Goal: Information Seeking & Learning: Learn about a topic

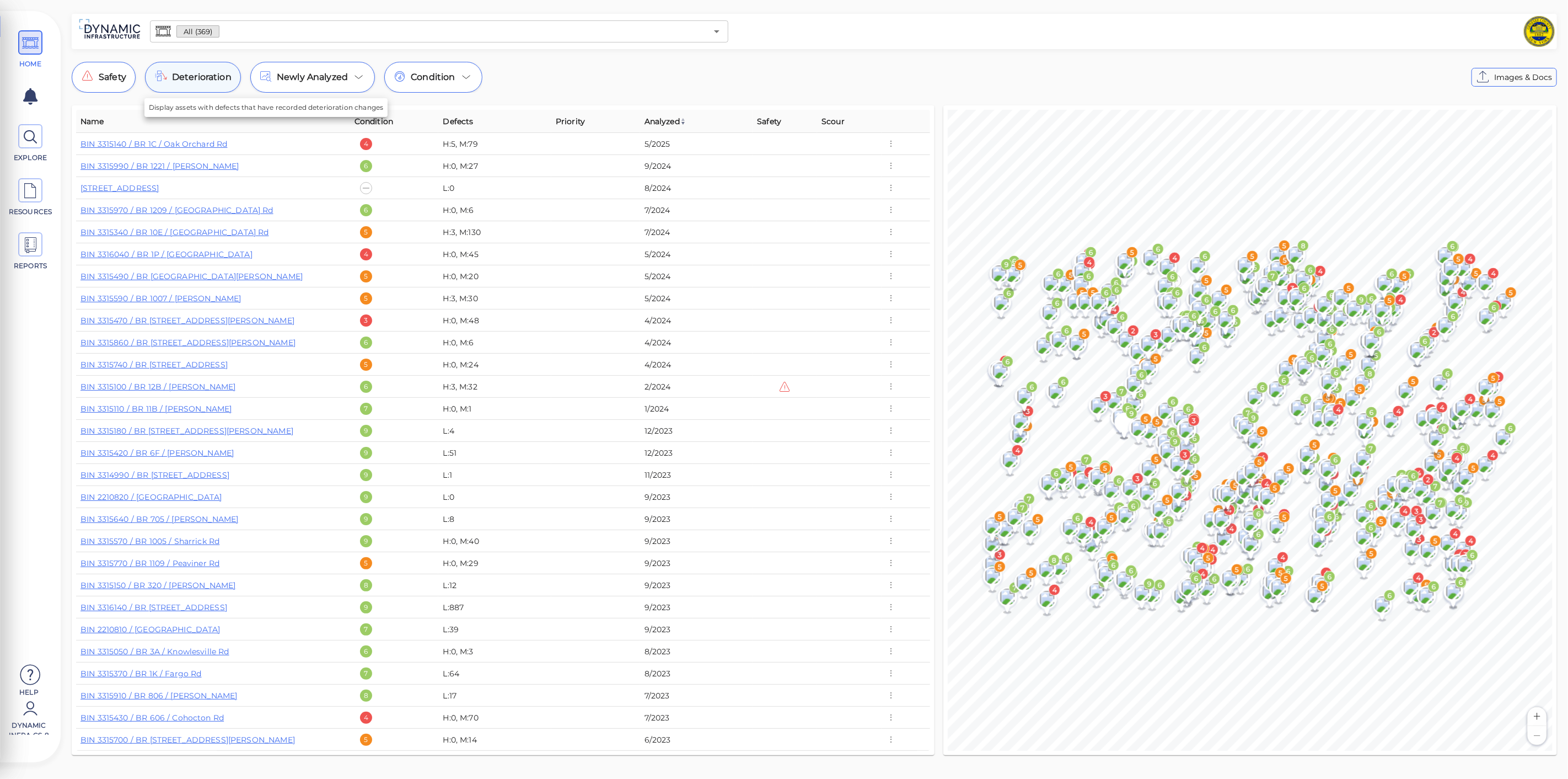
click at [196, 75] on span "Deterioration" at bounding box center [202, 77] width 60 height 13
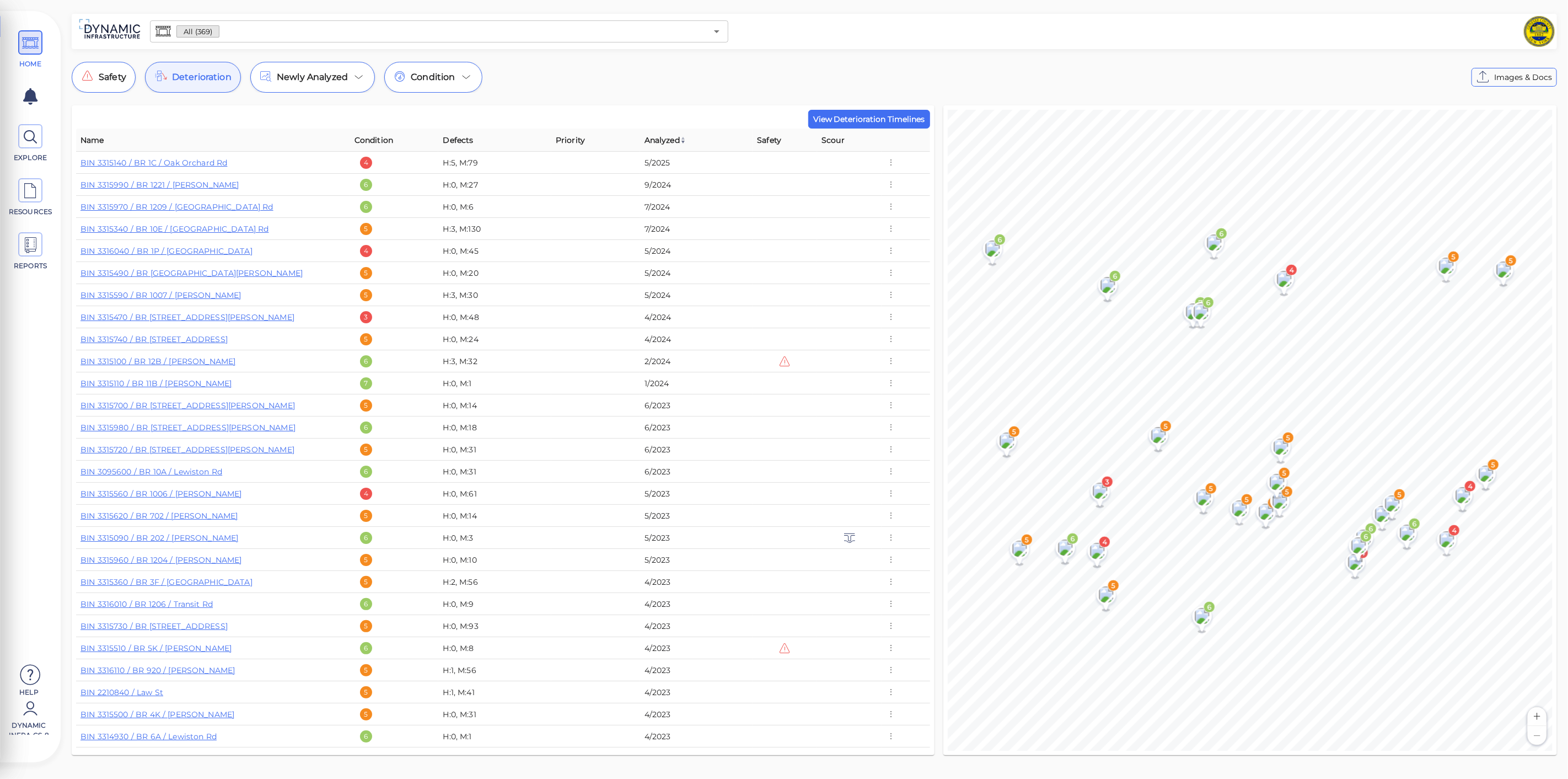
click at [897, 114] on span "View Deterioration Timelines" at bounding box center [868, 119] width 112 height 13
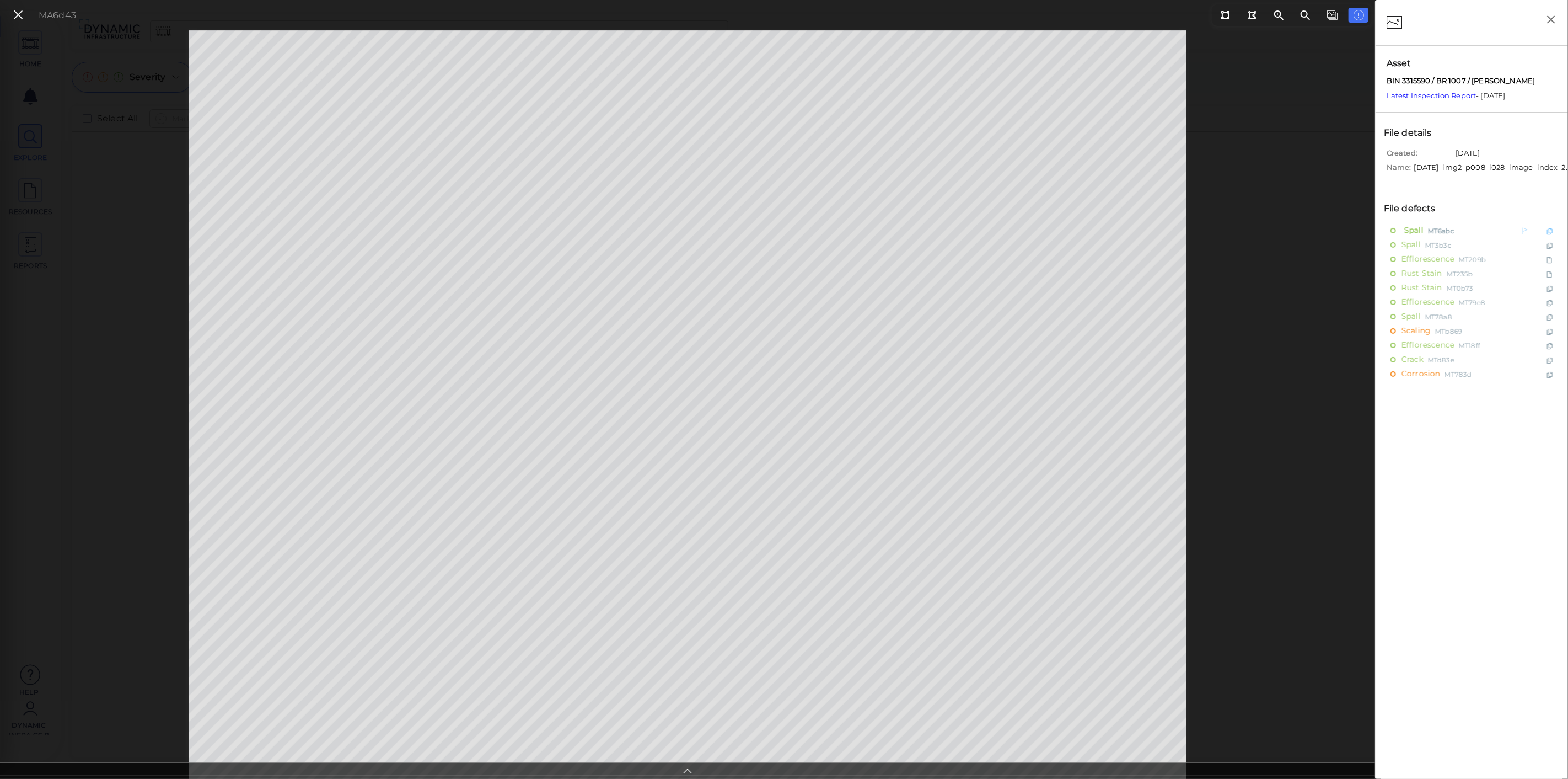
click at [1417, 238] on span "Spall" at bounding box center [1412, 230] width 22 height 14
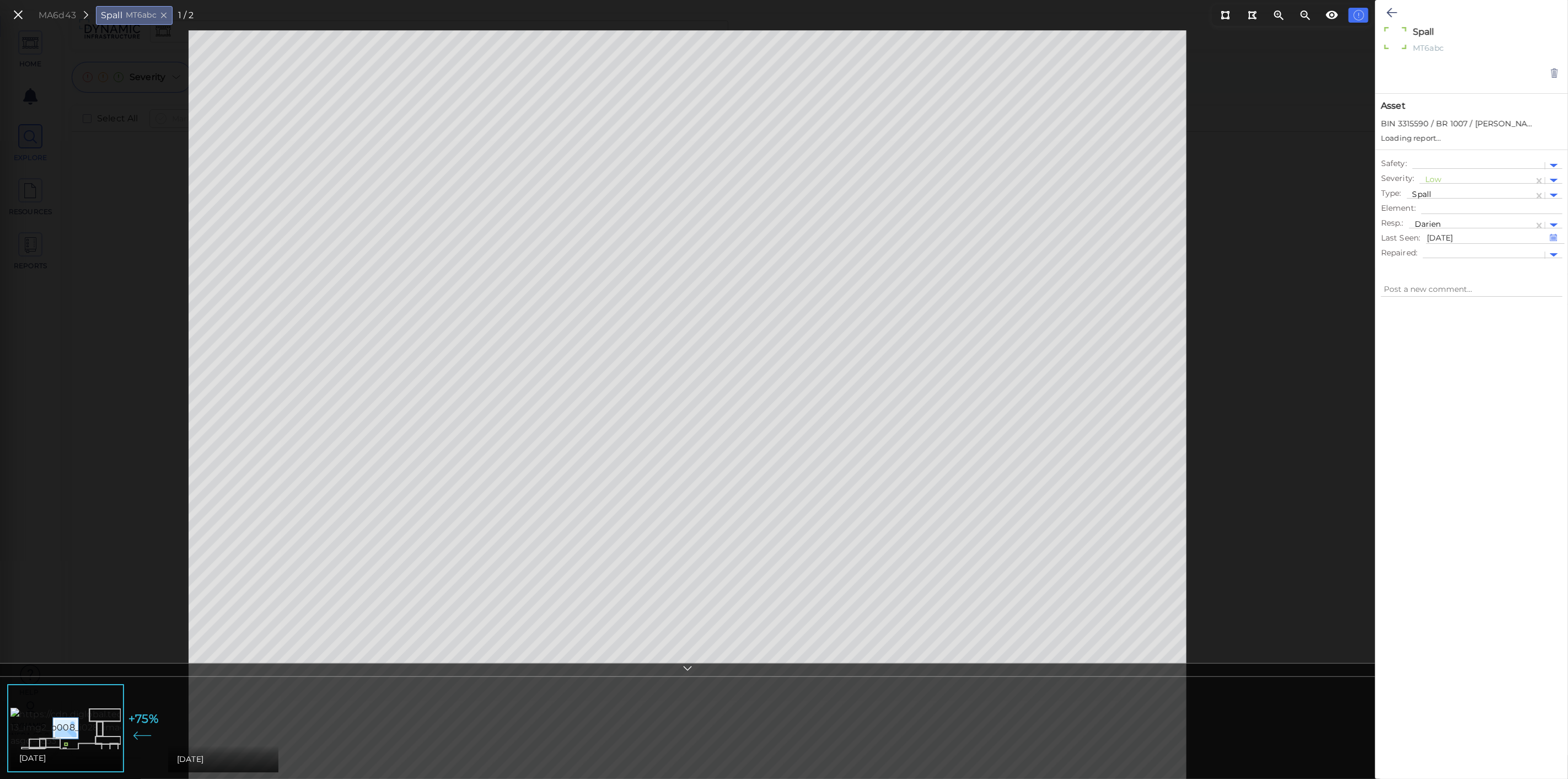
type textarea "x"
click at [1391, 10] on icon at bounding box center [1391, 12] width 10 height 13
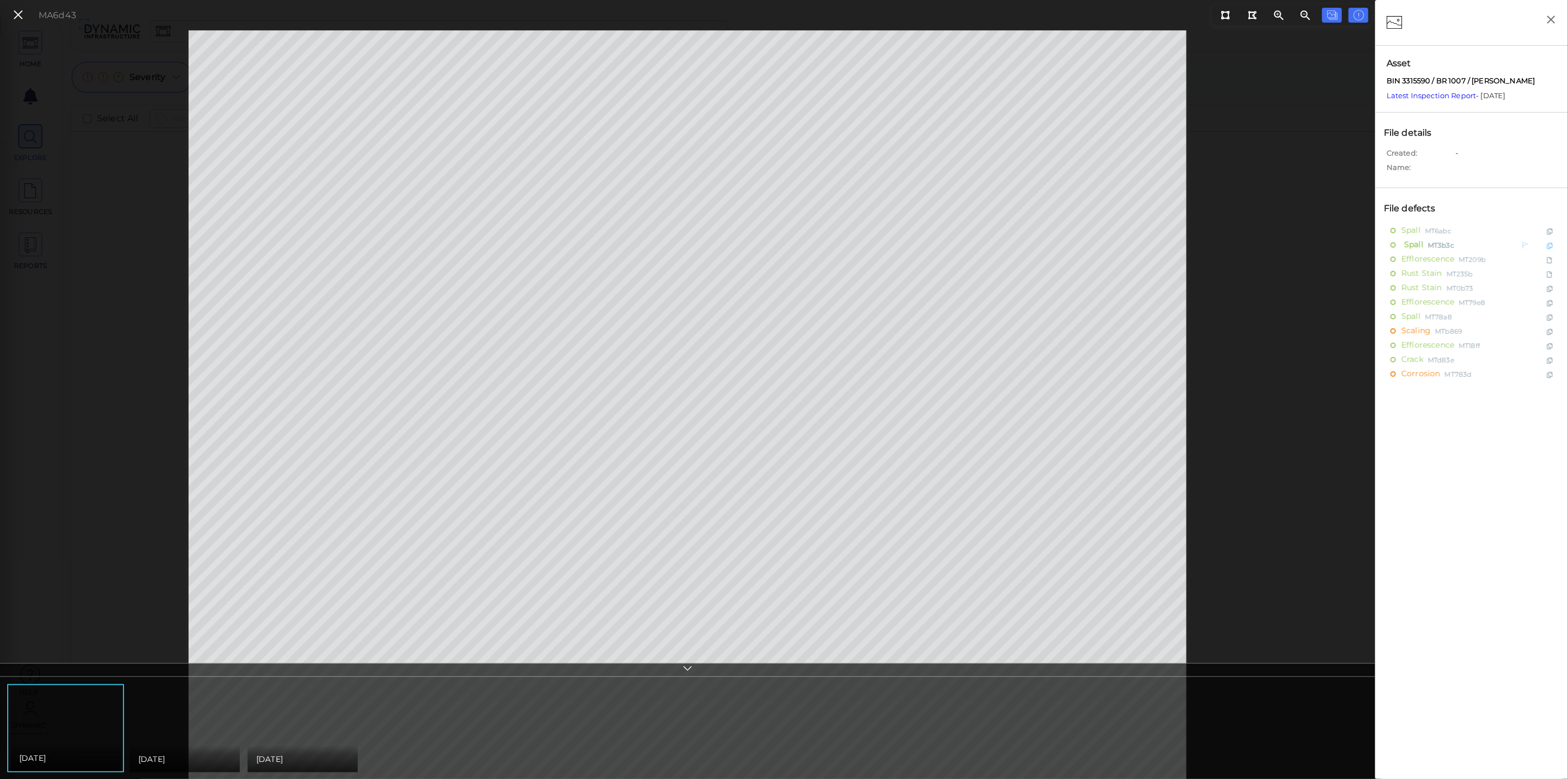
click at [1426, 244] on div "Spall MT3b3c" at bounding box center [1447, 245] width 115 height 14
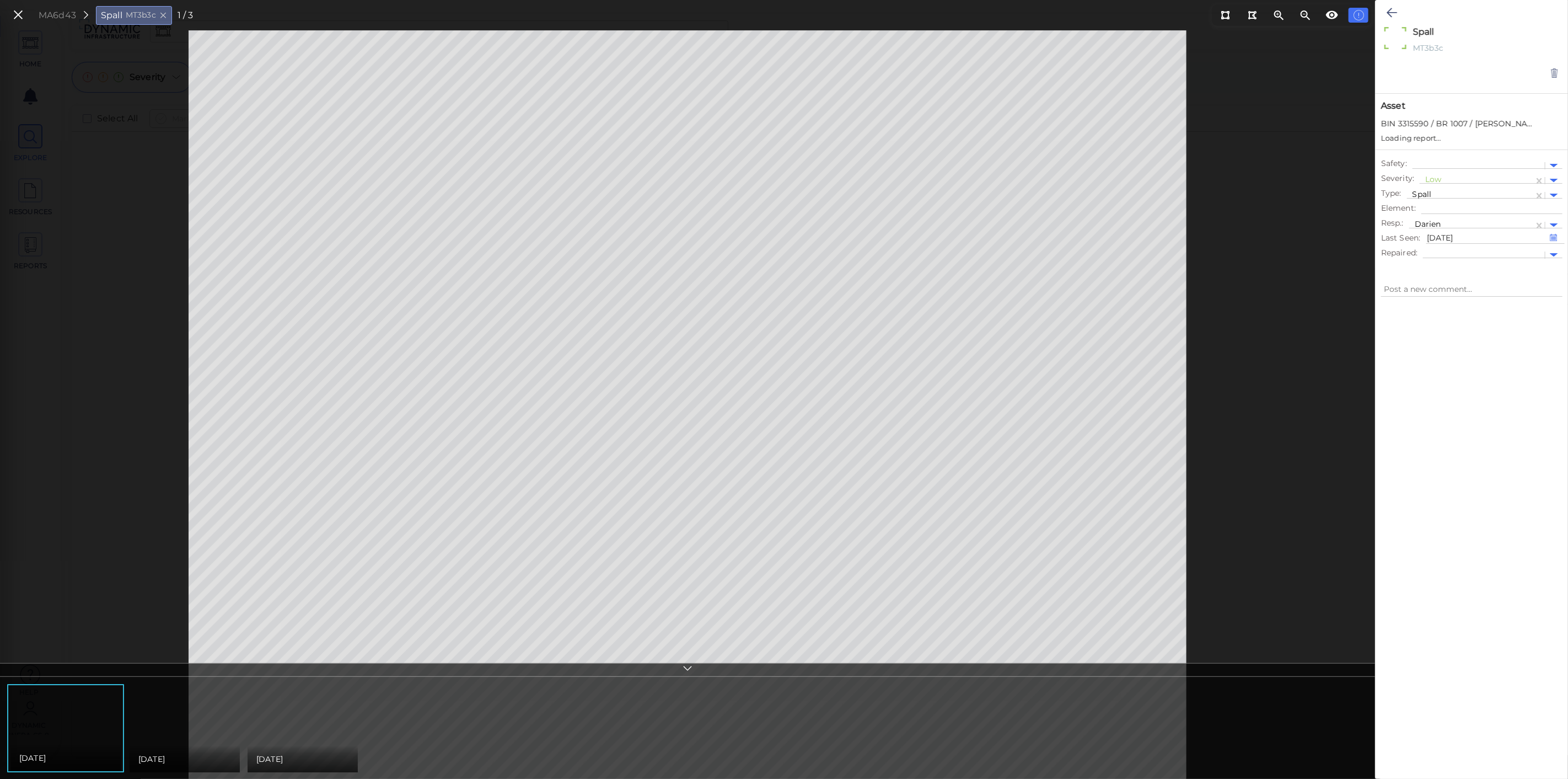
type textarea "x"
click at [173, 737] on div at bounding box center [184, 728] width 110 height 84
type textarea "x"
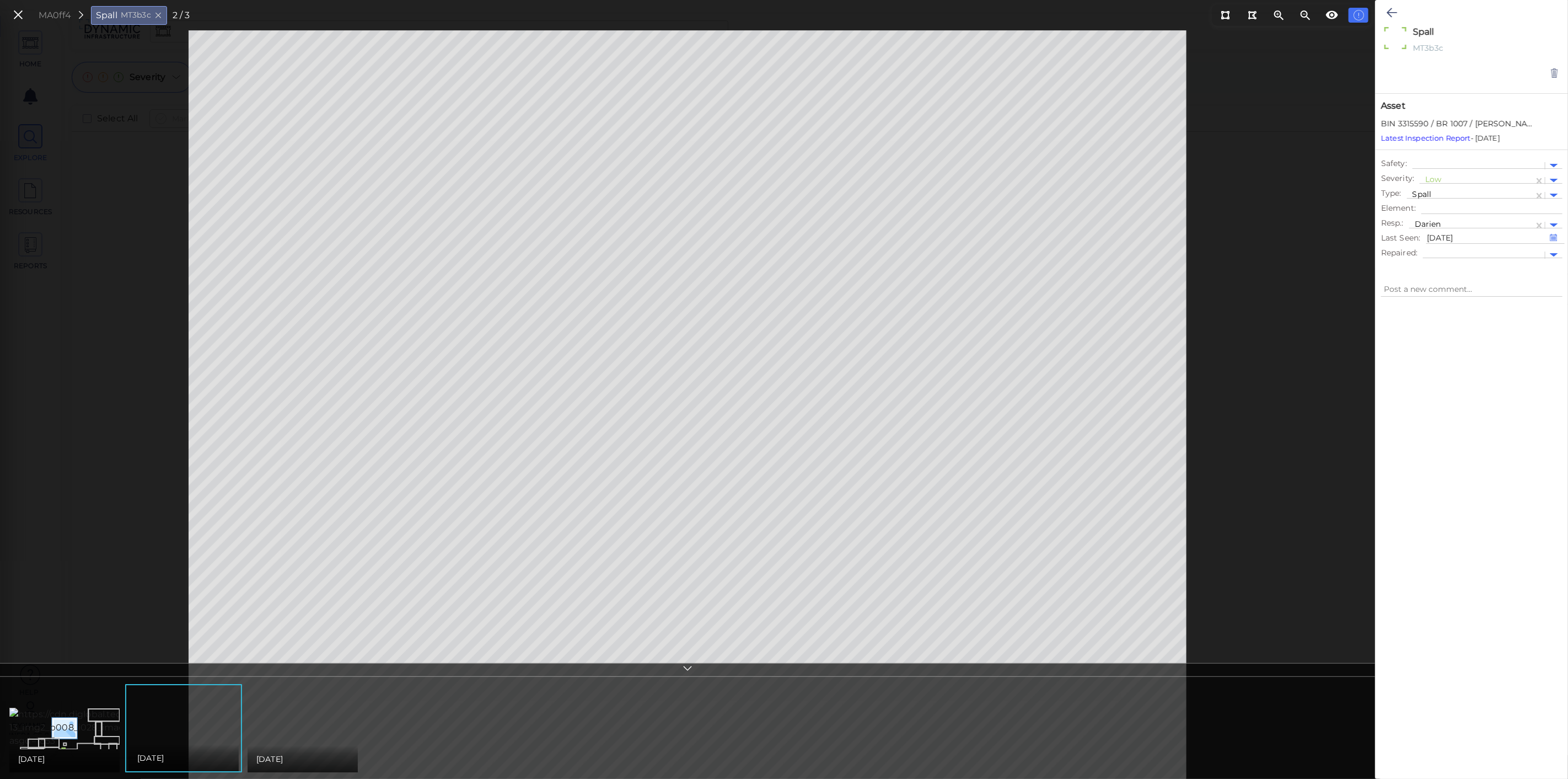
click at [320, 743] on div at bounding box center [302, 728] width 110 height 84
type textarea "x"
click at [1385, 7] on button at bounding box center [1391, 12] width 21 height 24
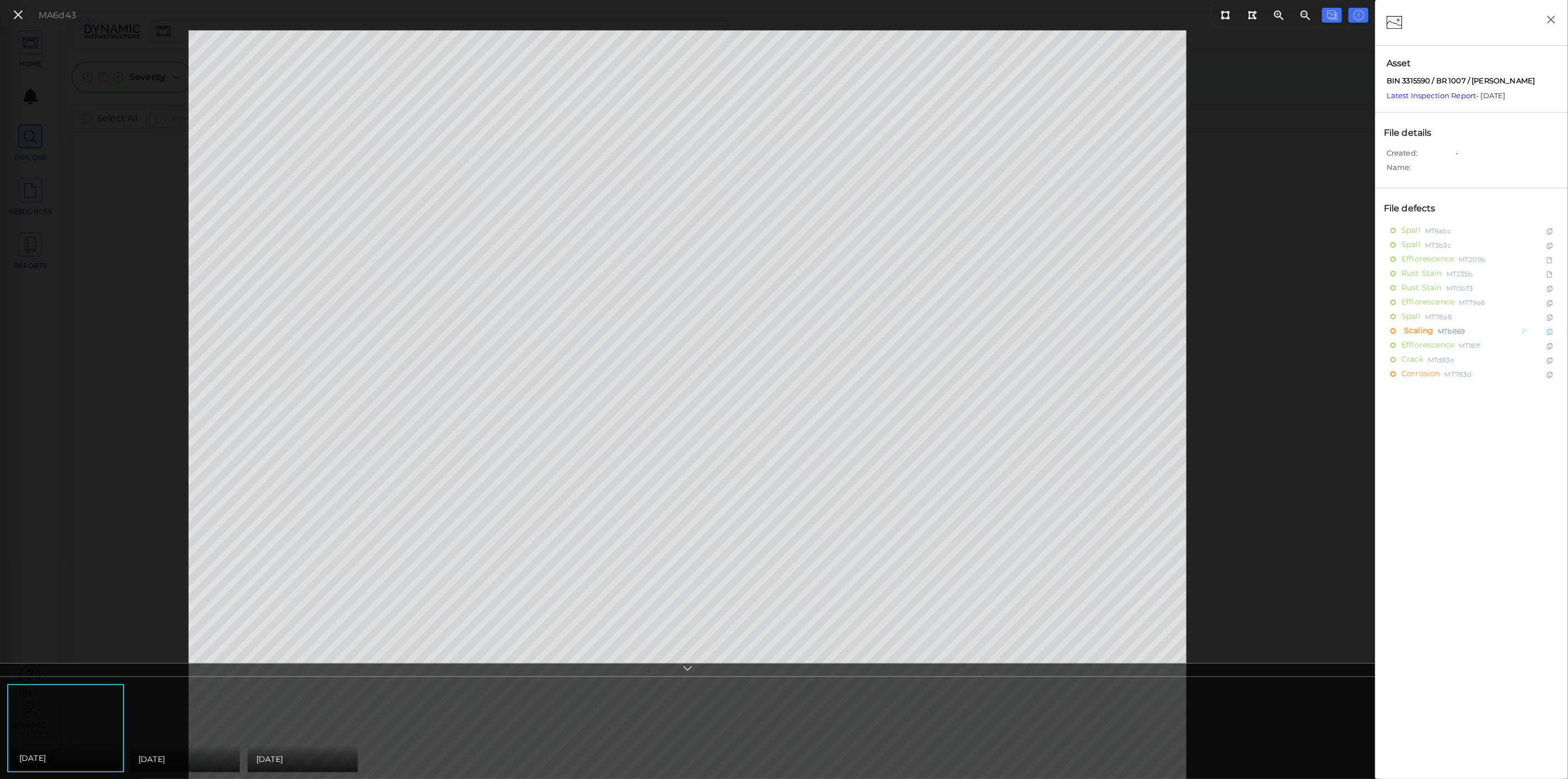
click at [1433, 326] on div "Scaling MTb869" at bounding box center [1447, 331] width 115 height 14
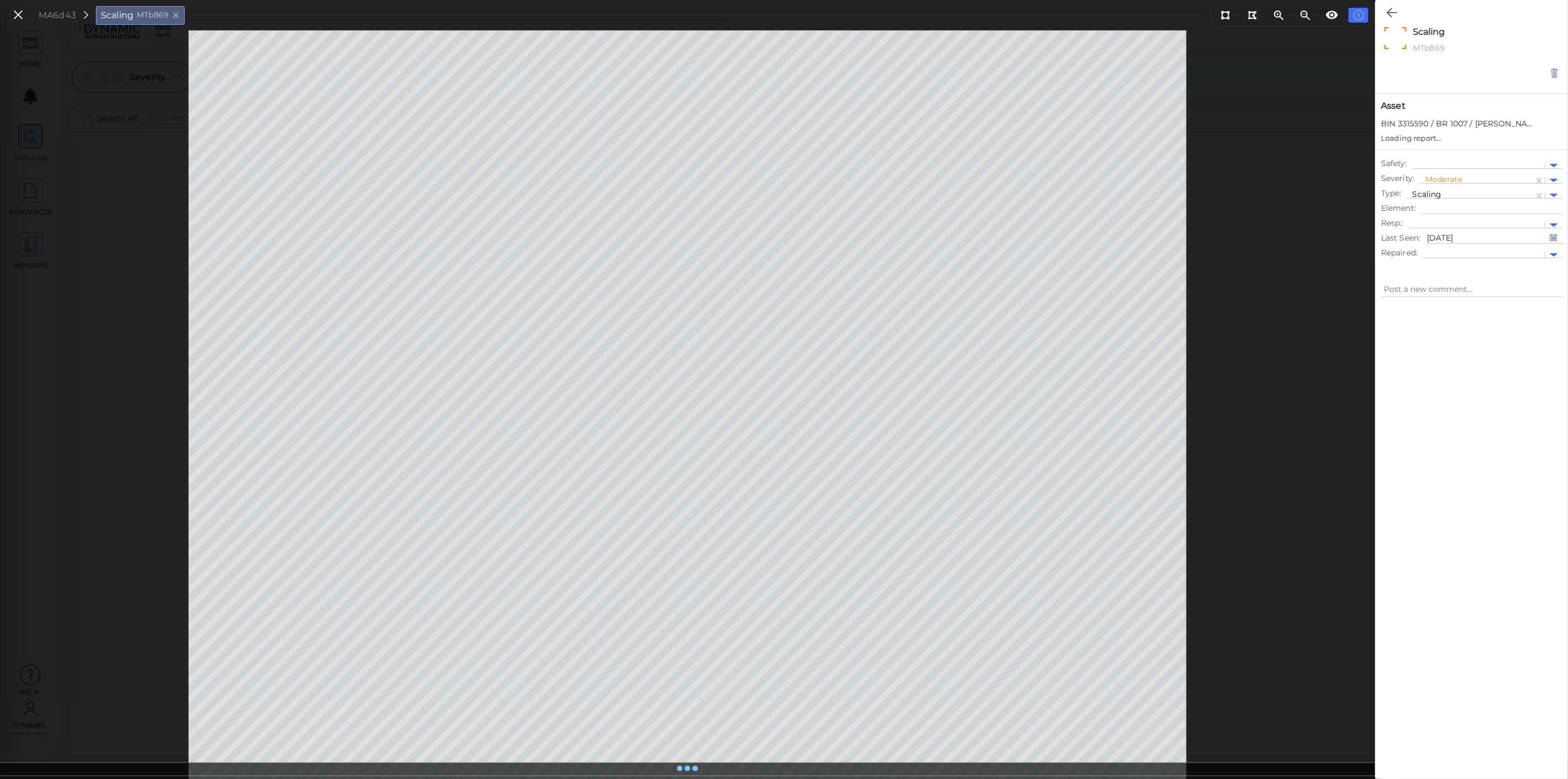
type textarea "x"
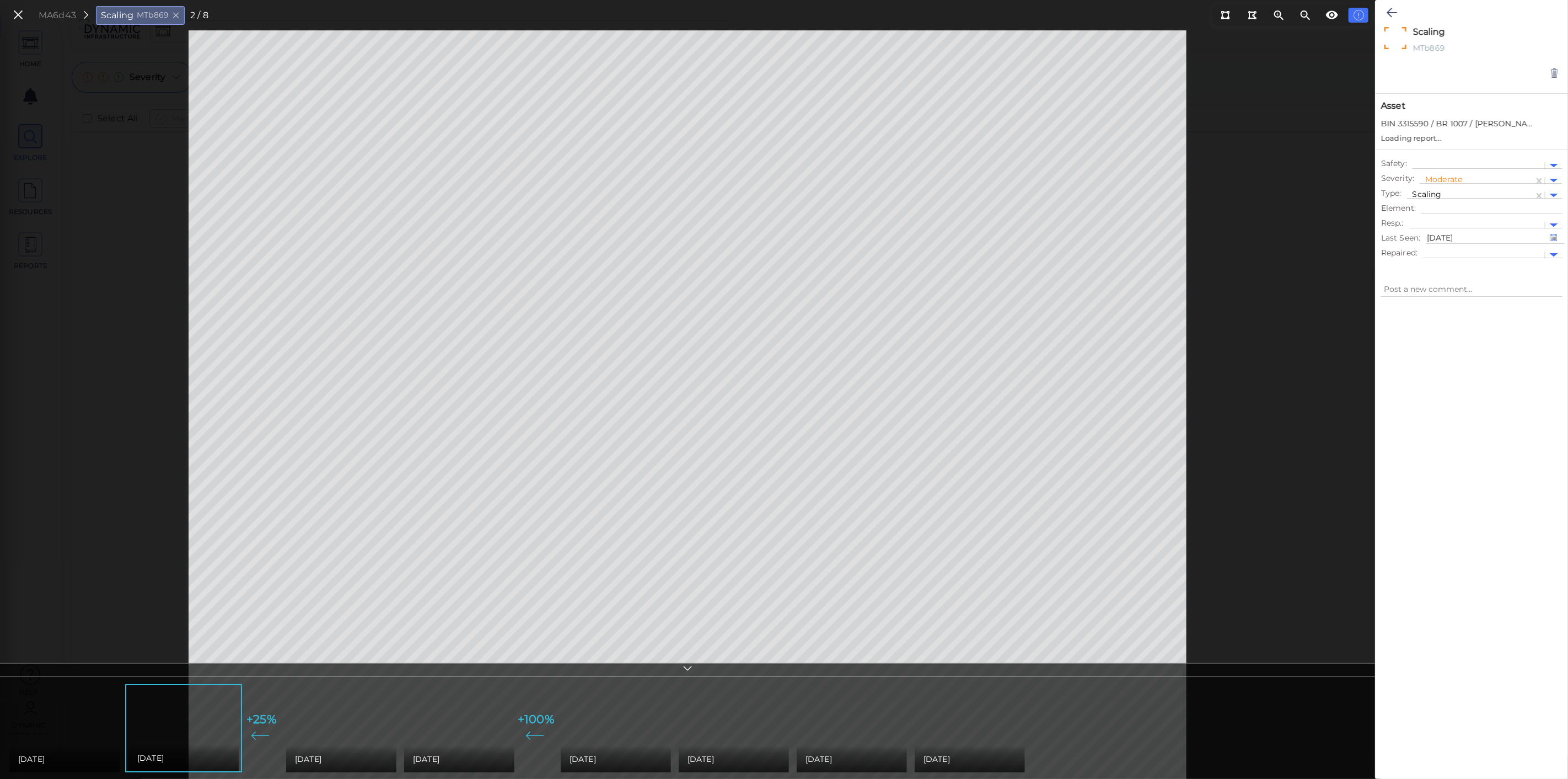
type textarea "x"
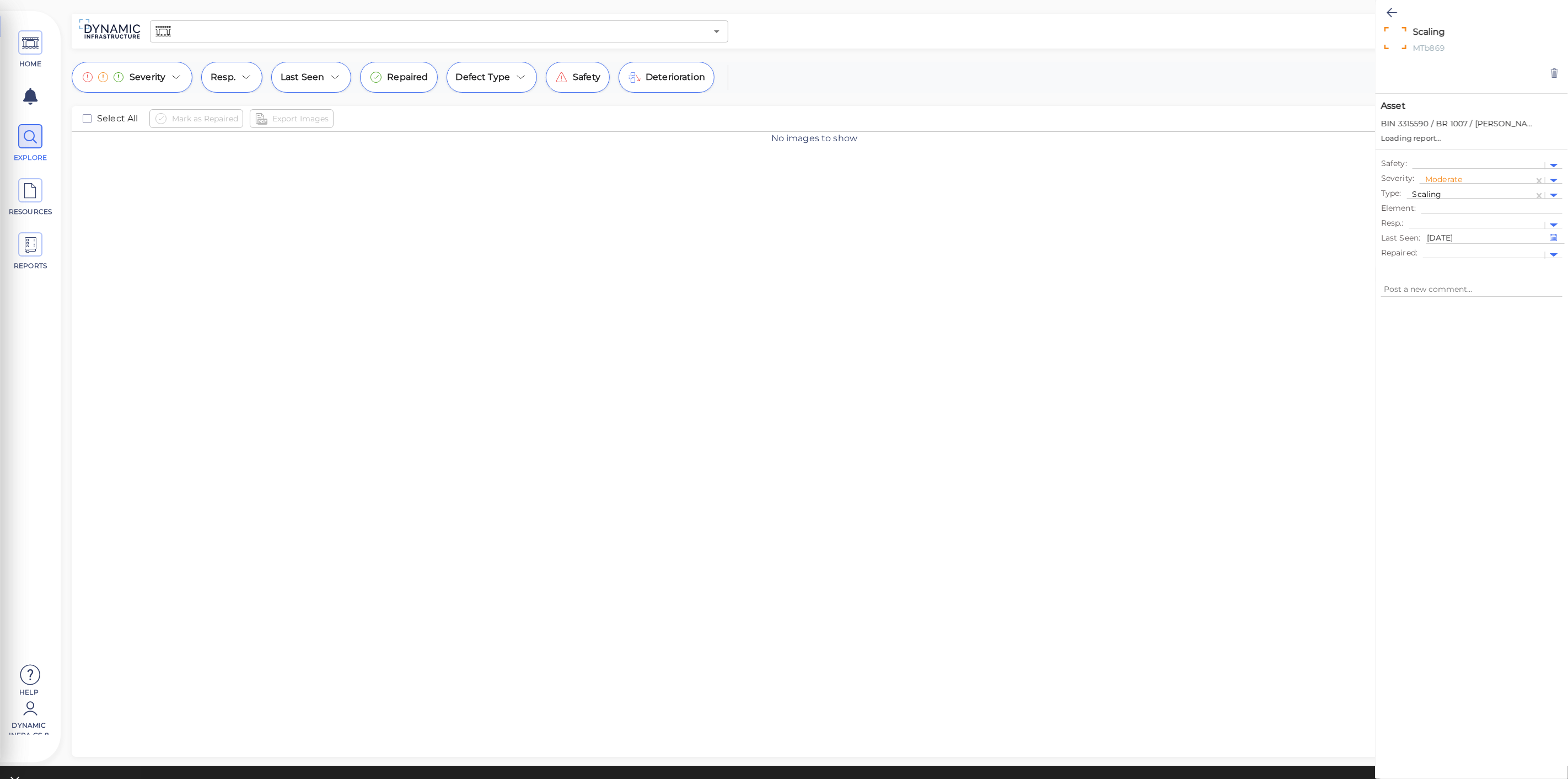
type textarea "x"
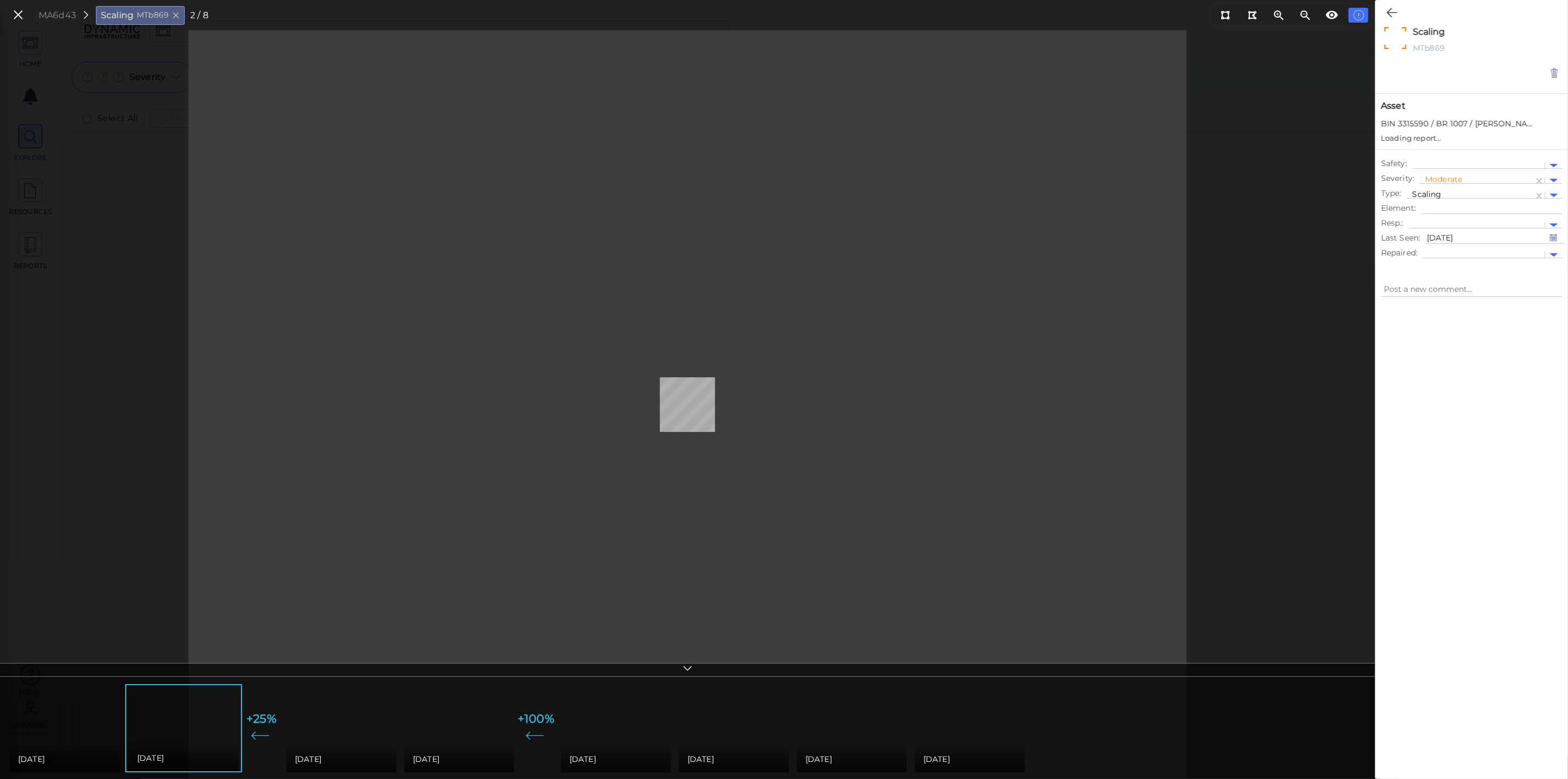
type textarea "x"
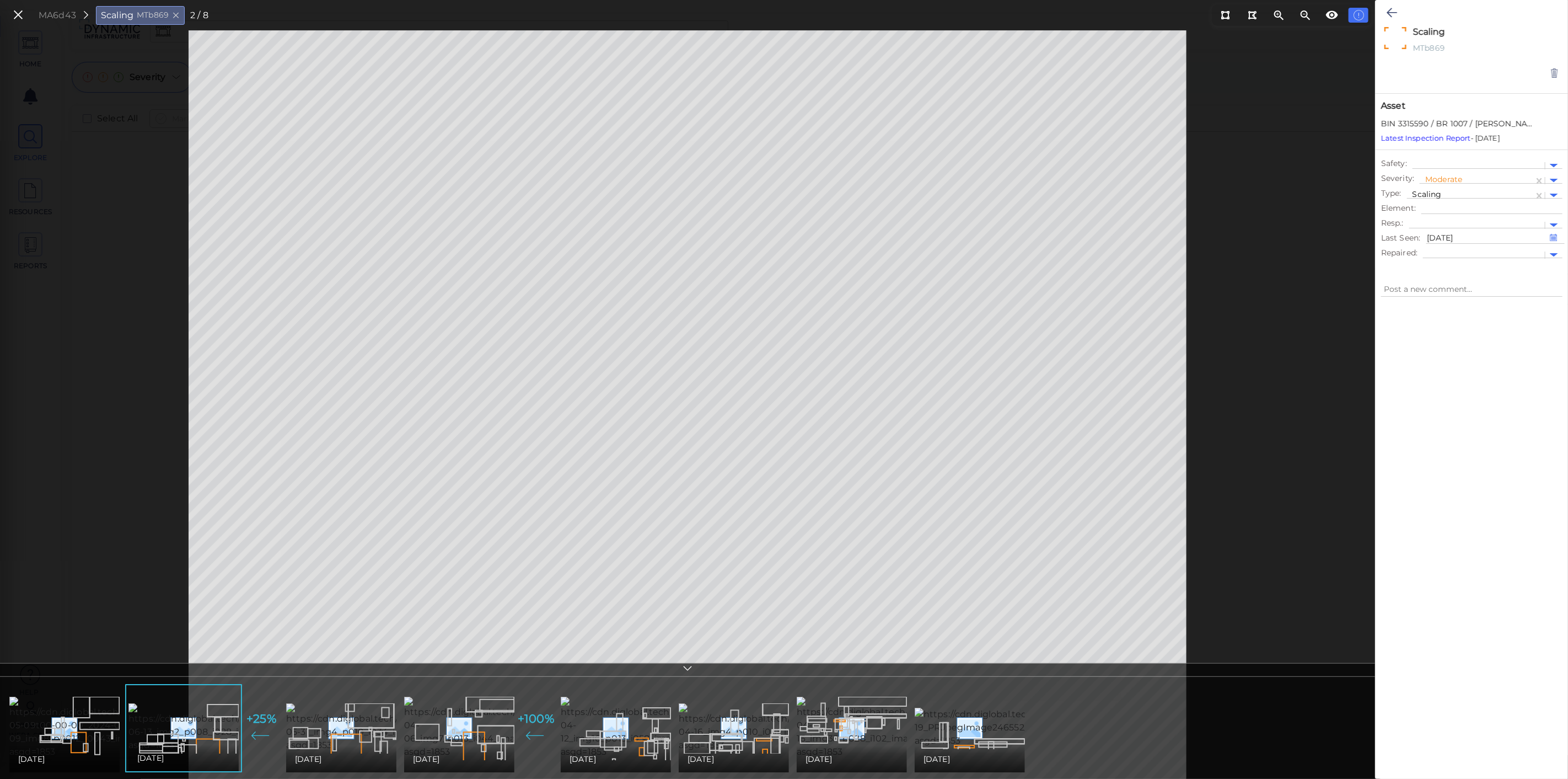
type textarea "x"
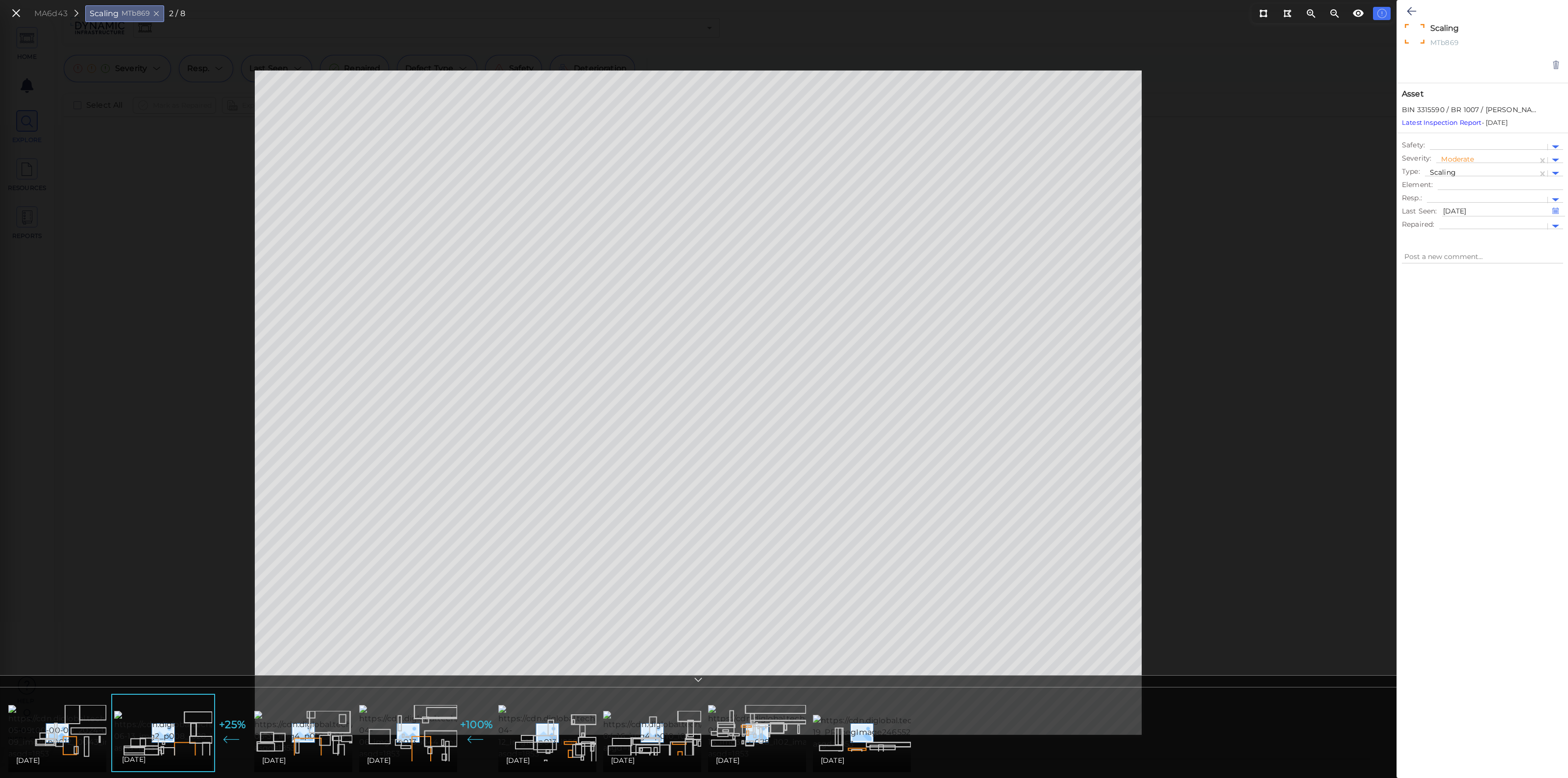
type textarea "x"
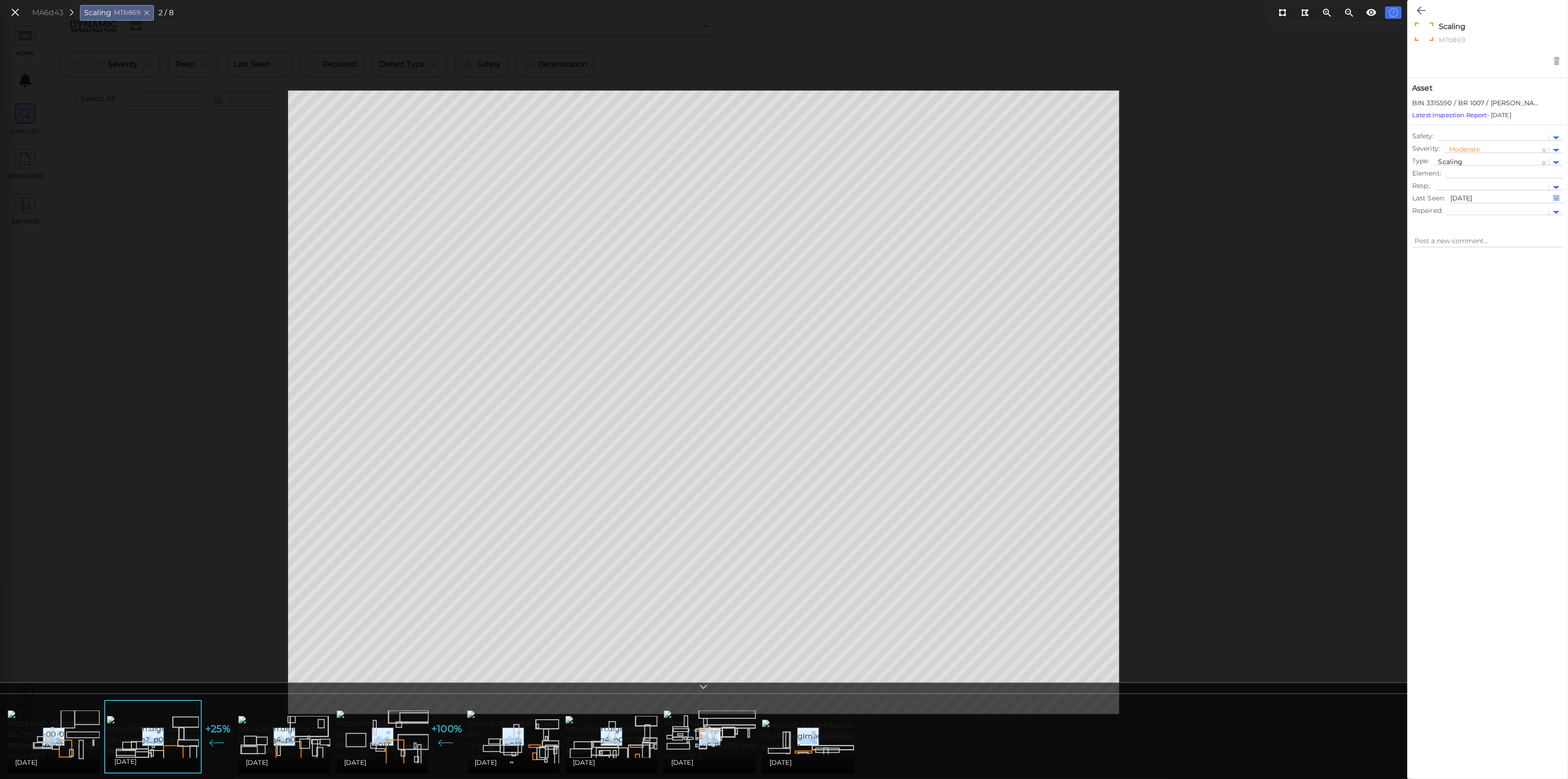
type textarea "x"
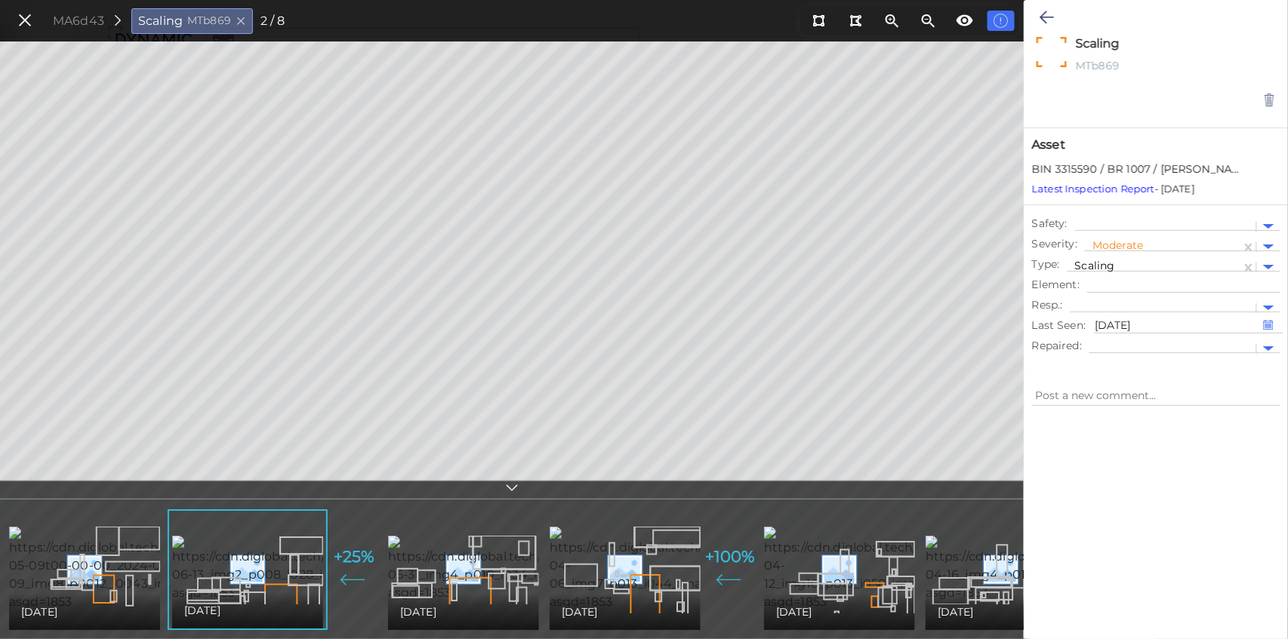
type textarea "x"
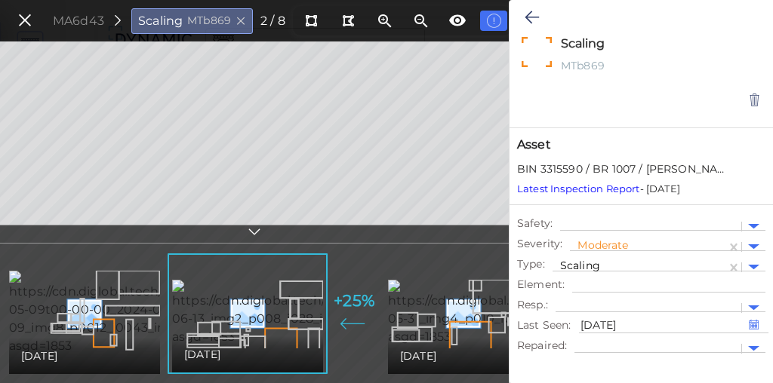
type textarea "x"
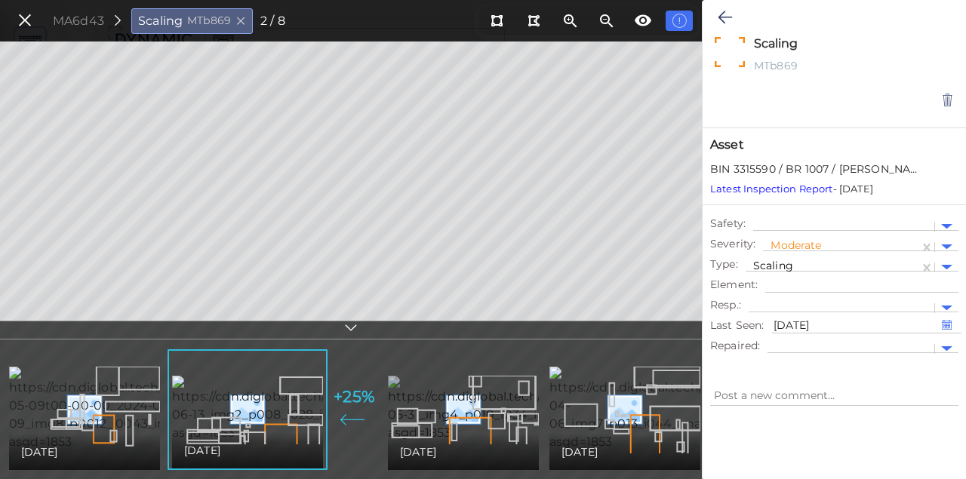
type textarea "x"
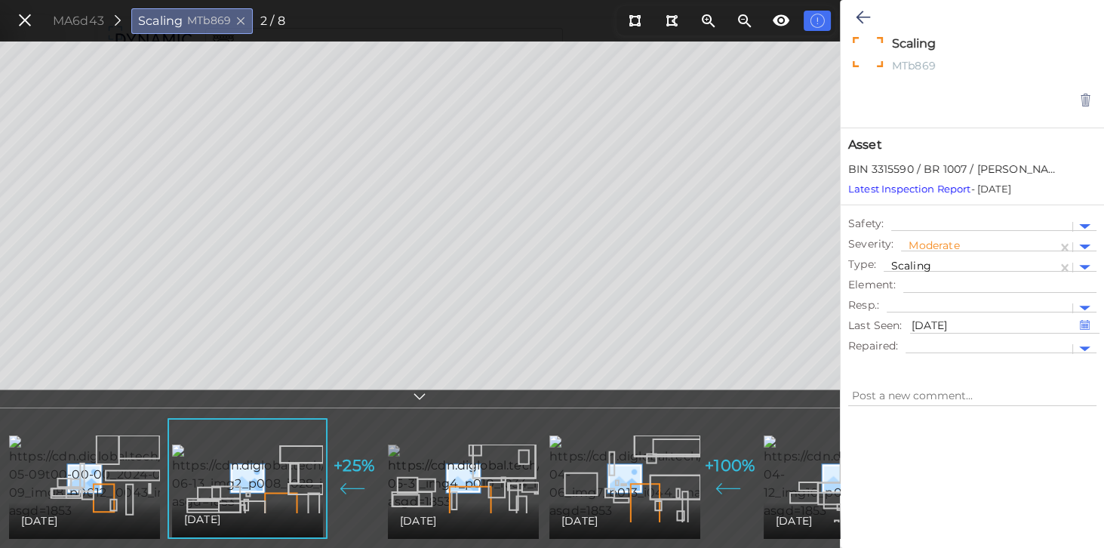
type textarea "x"
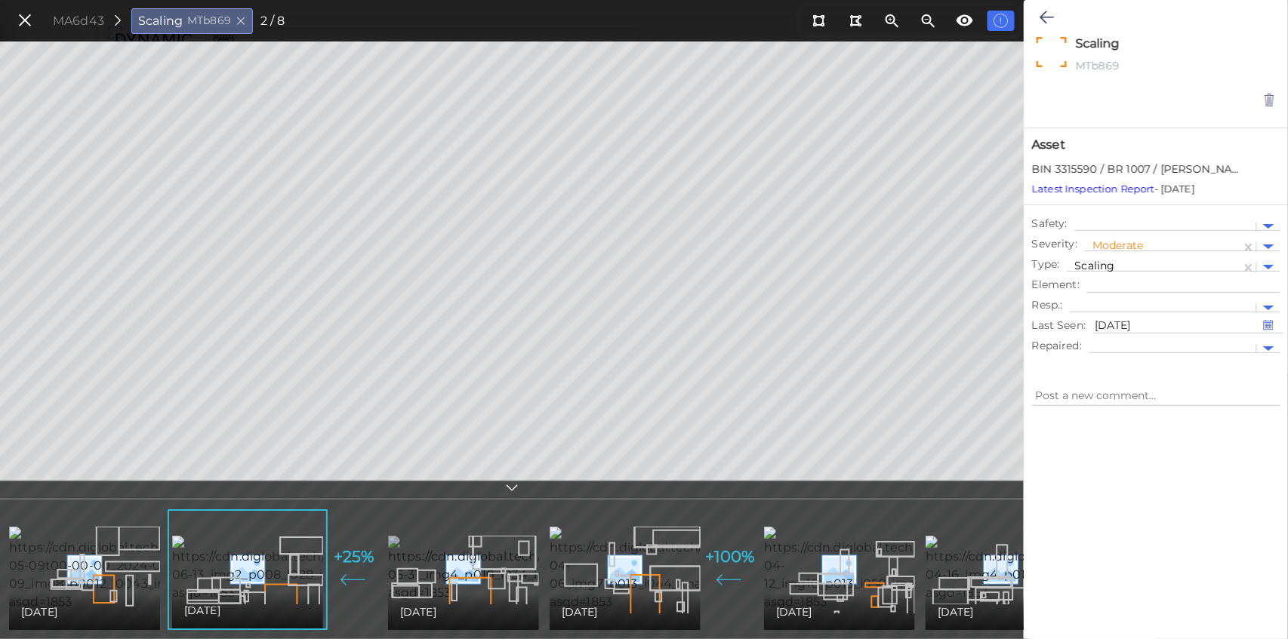
type textarea "x"
click at [434, 571] on img at bounding box center [526, 569] width 277 height 66
type textarea "x"
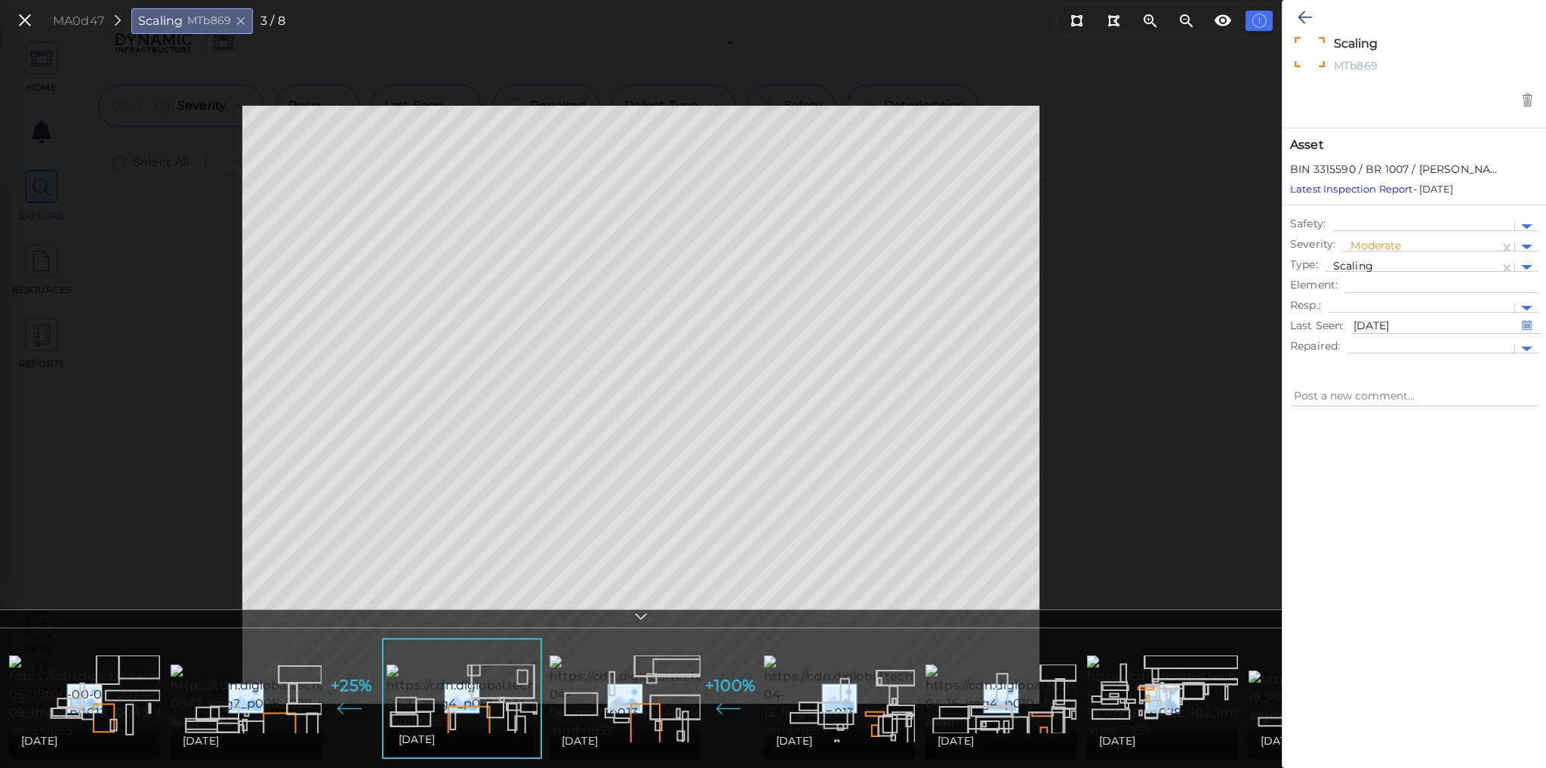
type textarea "x"
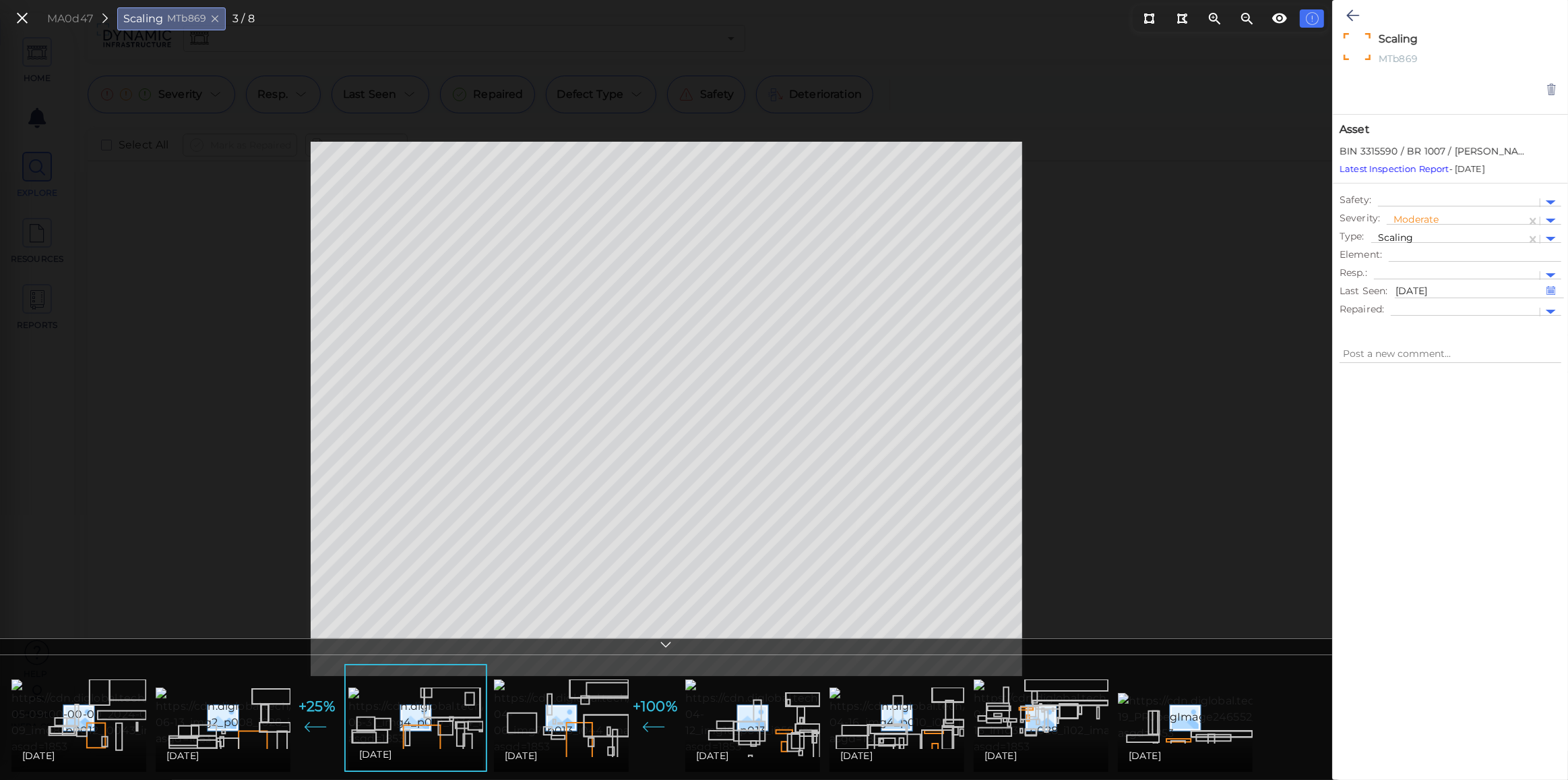
type textarea "x"
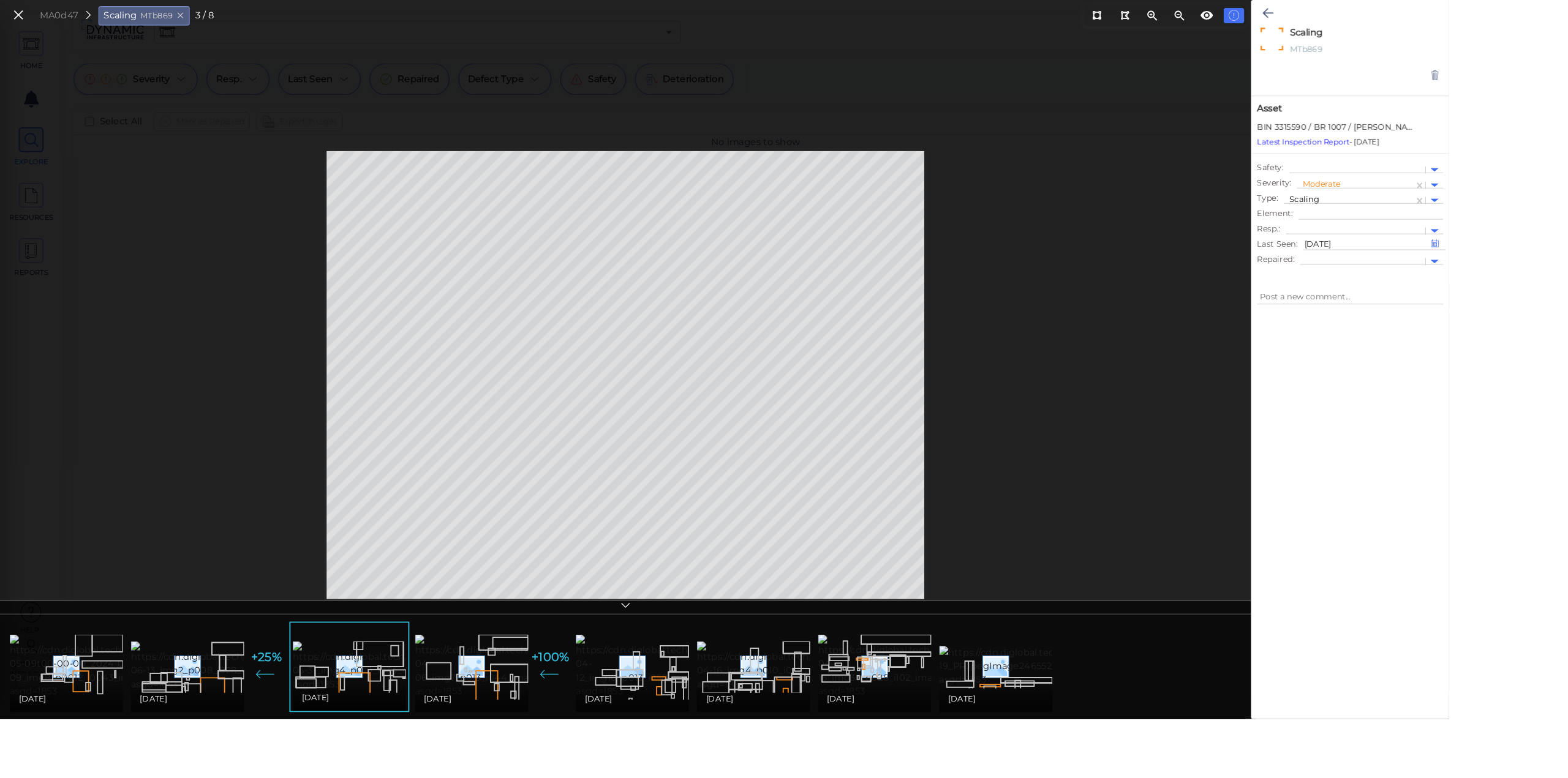
type textarea "x"
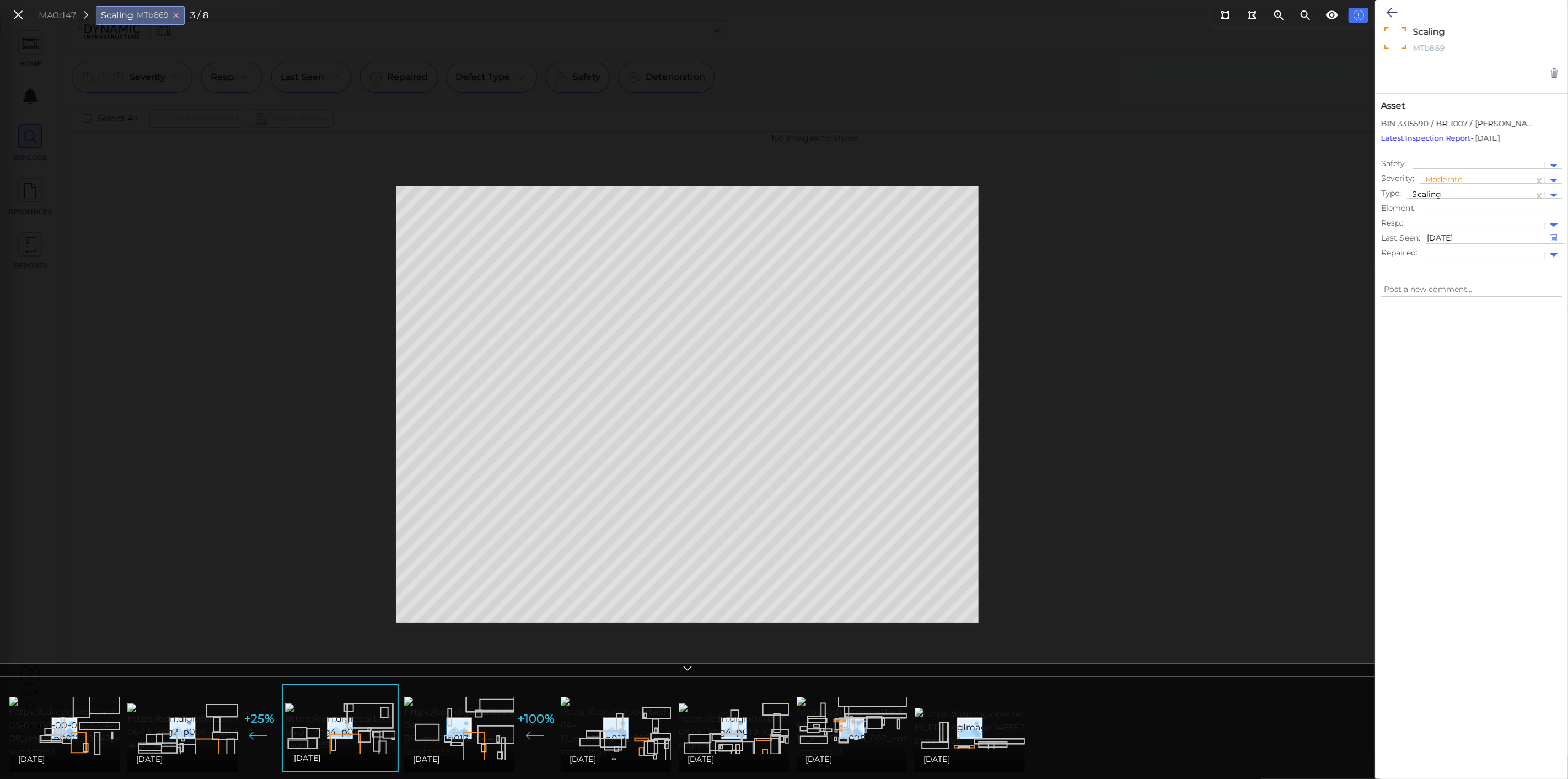
type textarea "x"
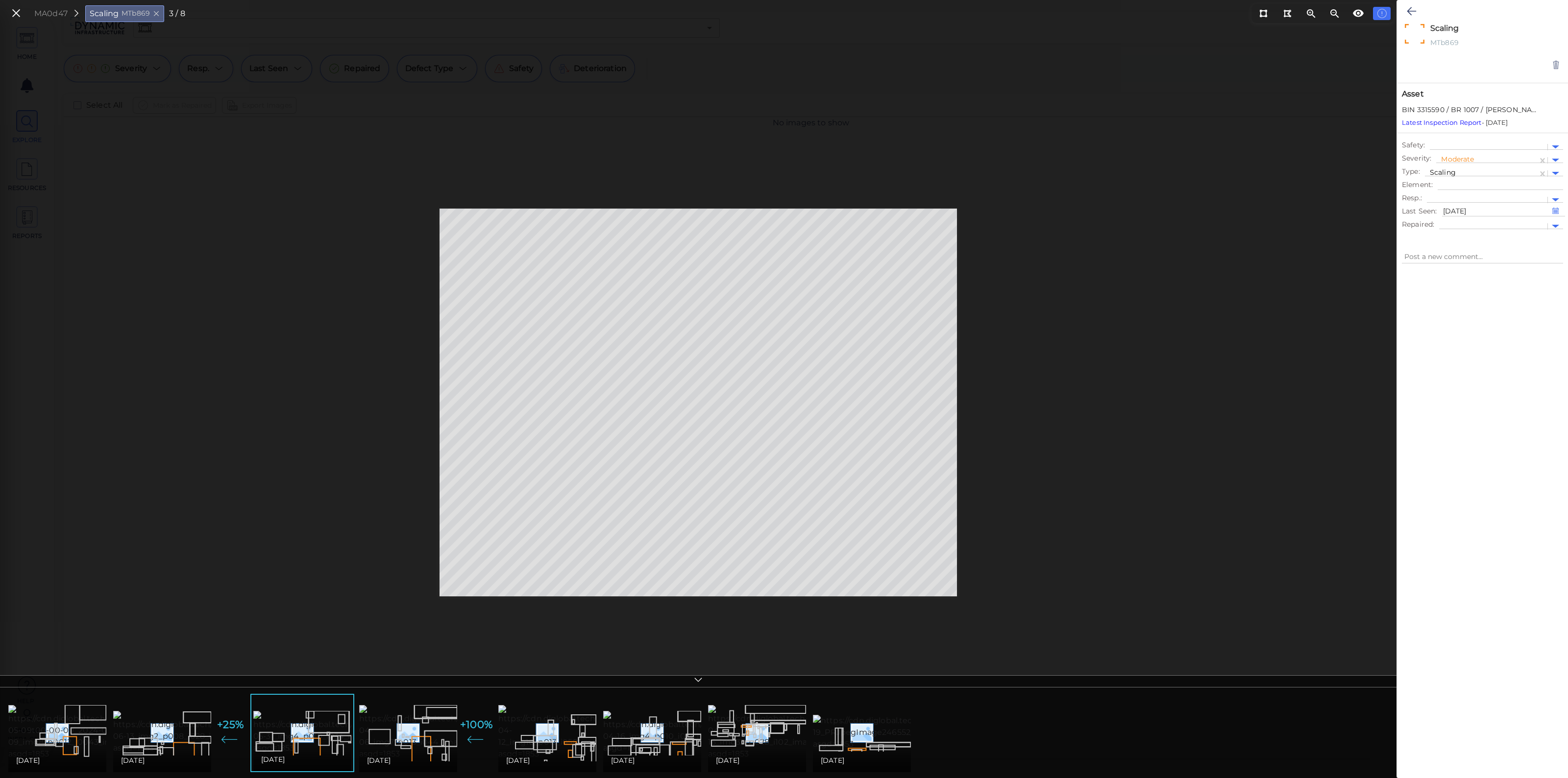
type textarea "x"
click at [399, 691] on img at bounding box center [448, 733] width 179 height 55
type textarea "x"
